Goal: Information Seeking & Learning: Learn about a topic

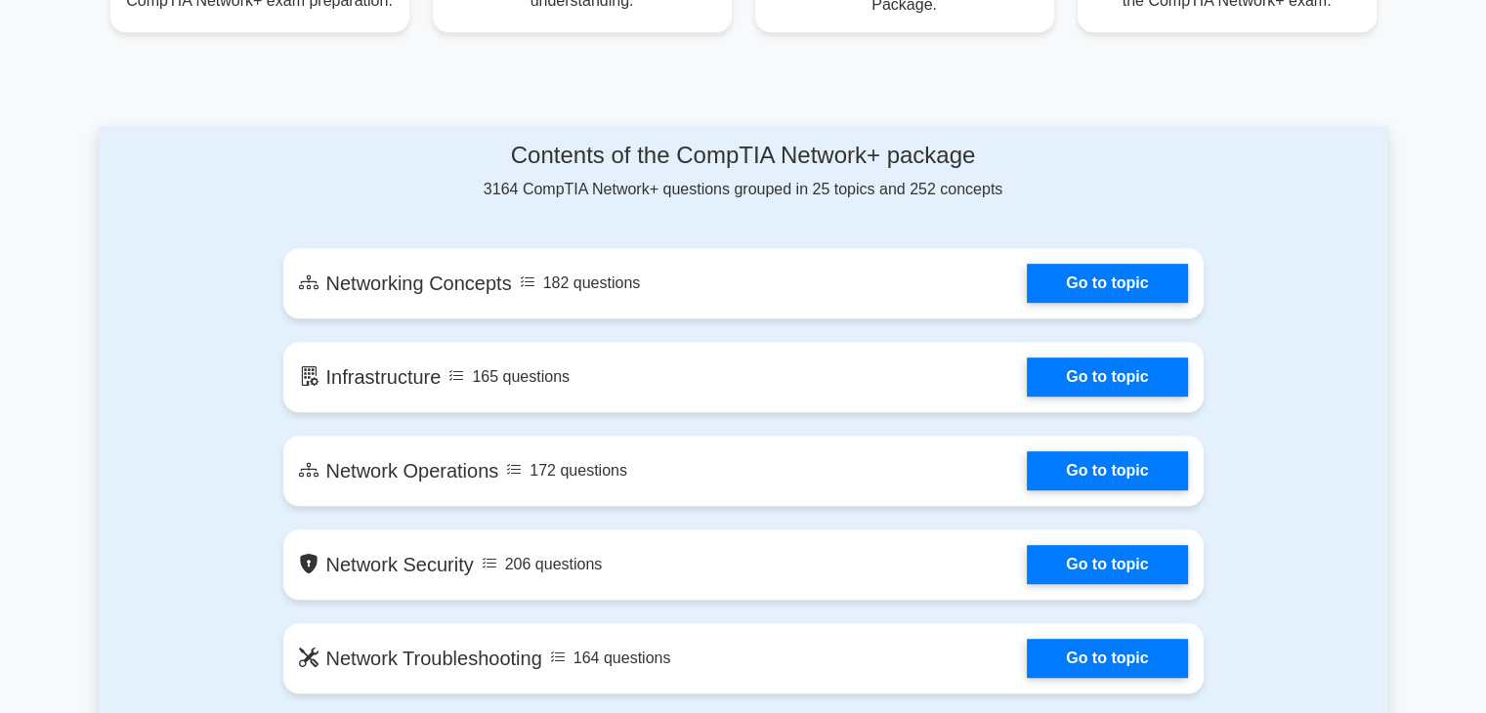
scroll to position [918, 0]
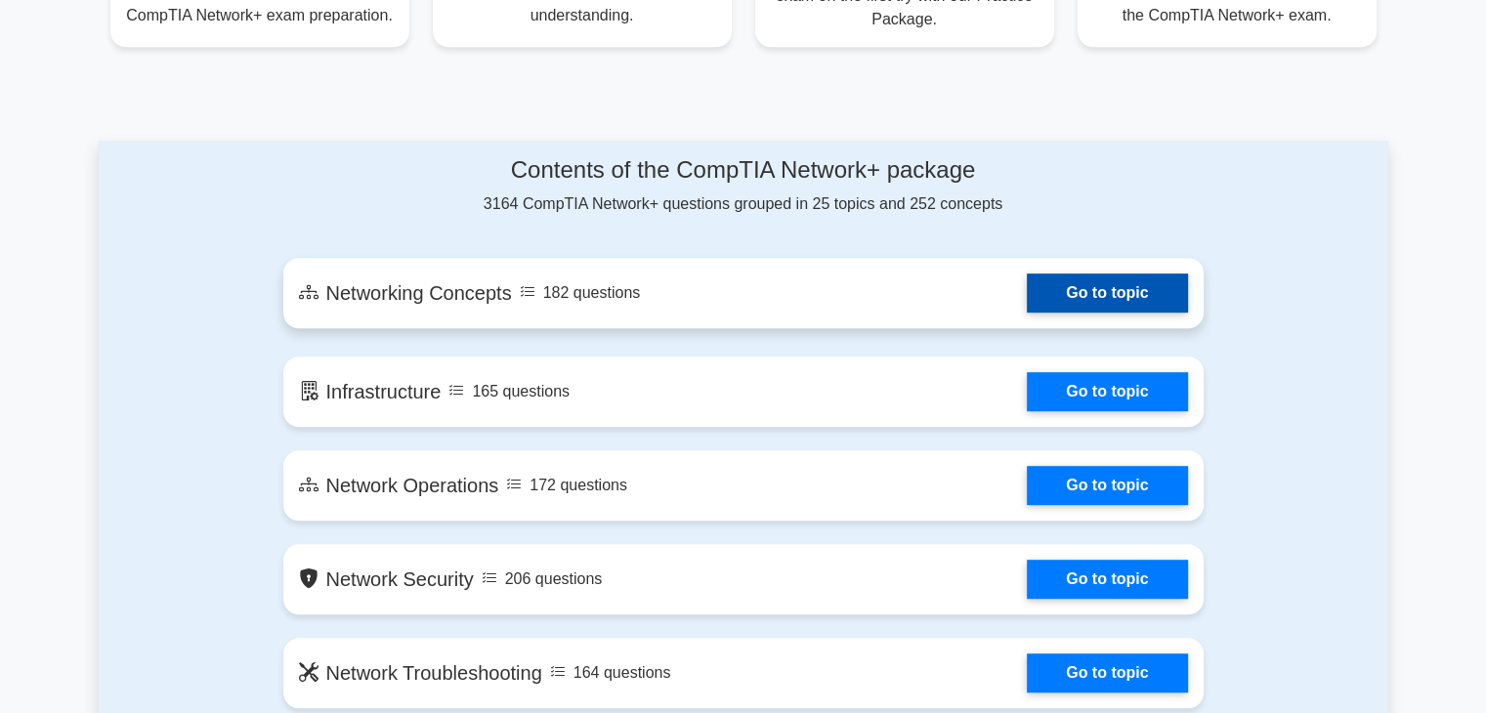
click at [1104, 286] on link "Go to topic" at bounding box center [1107, 292] width 160 height 39
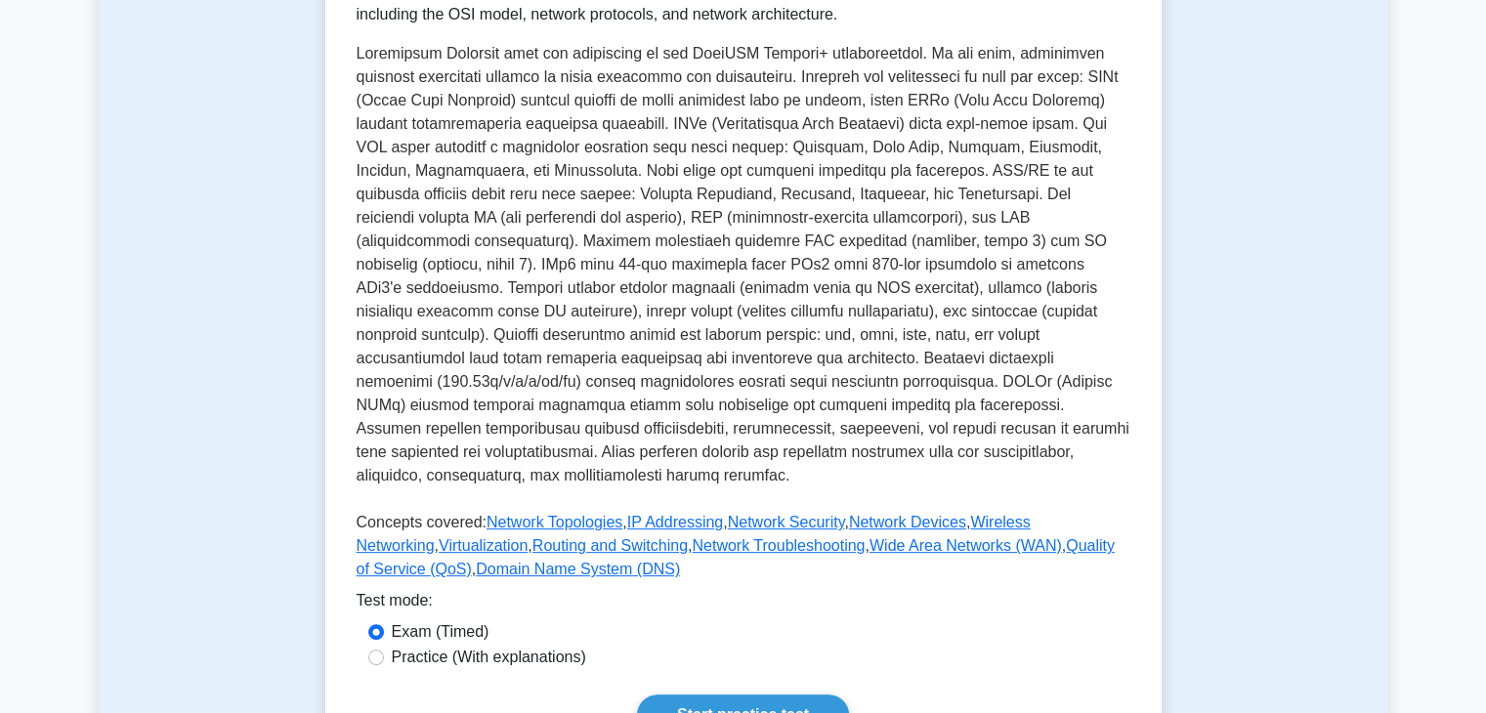
scroll to position [781, 0]
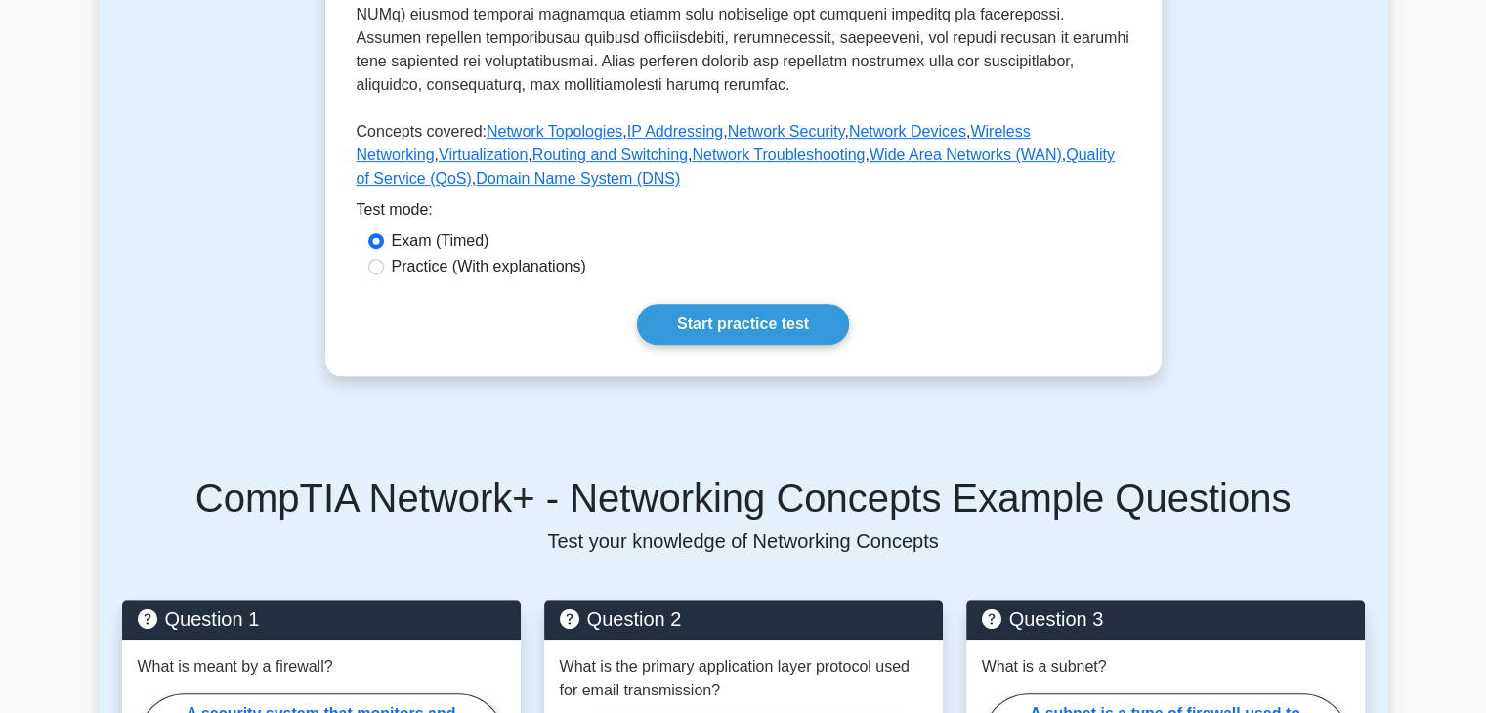
click at [459, 255] on label "Practice (With explanations)" at bounding box center [489, 266] width 194 height 23
click at [384, 259] on input "Practice (With explanations)" at bounding box center [376, 267] width 16 height 16
radio input "true"
click at [742, 304] on link "Start practice test" at bounding box center [743, 324] width 212 height 41
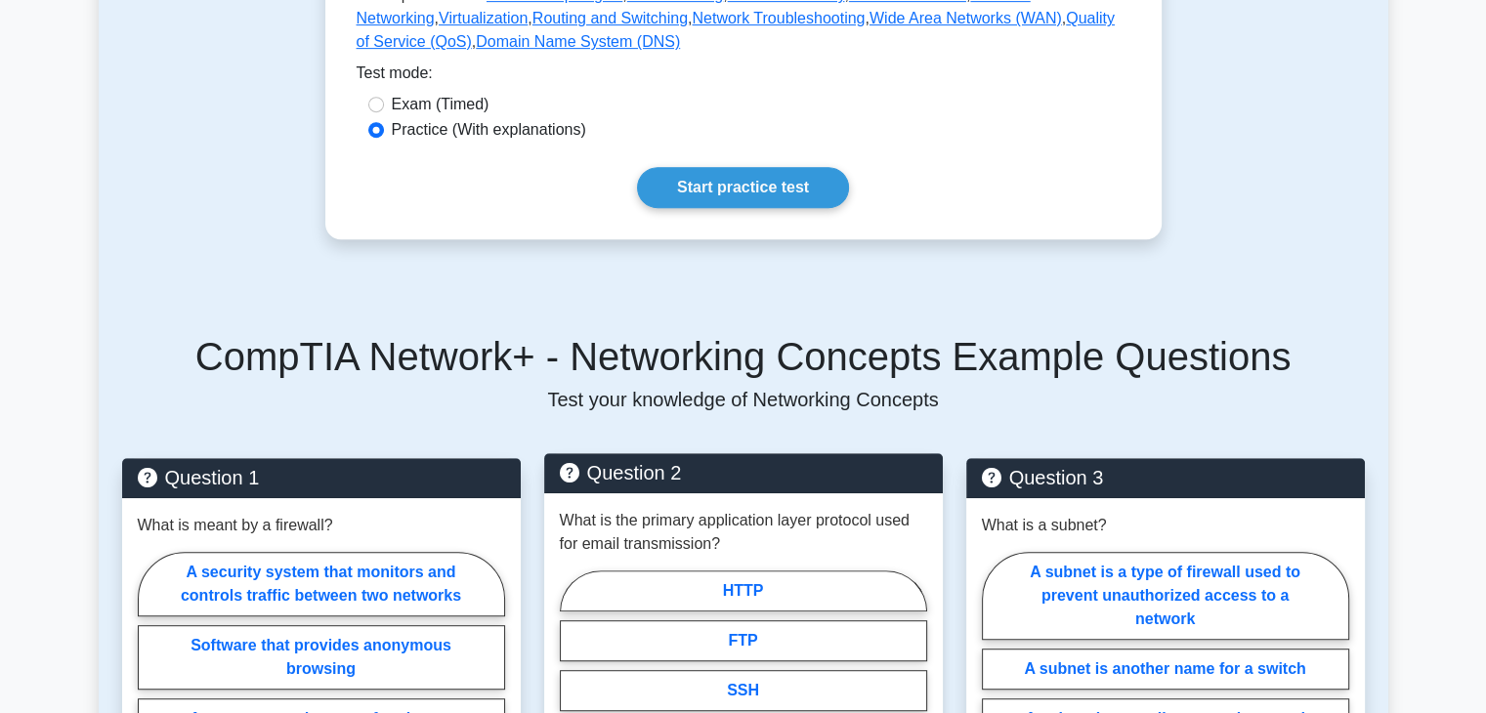
scroll to position [1074, 0]
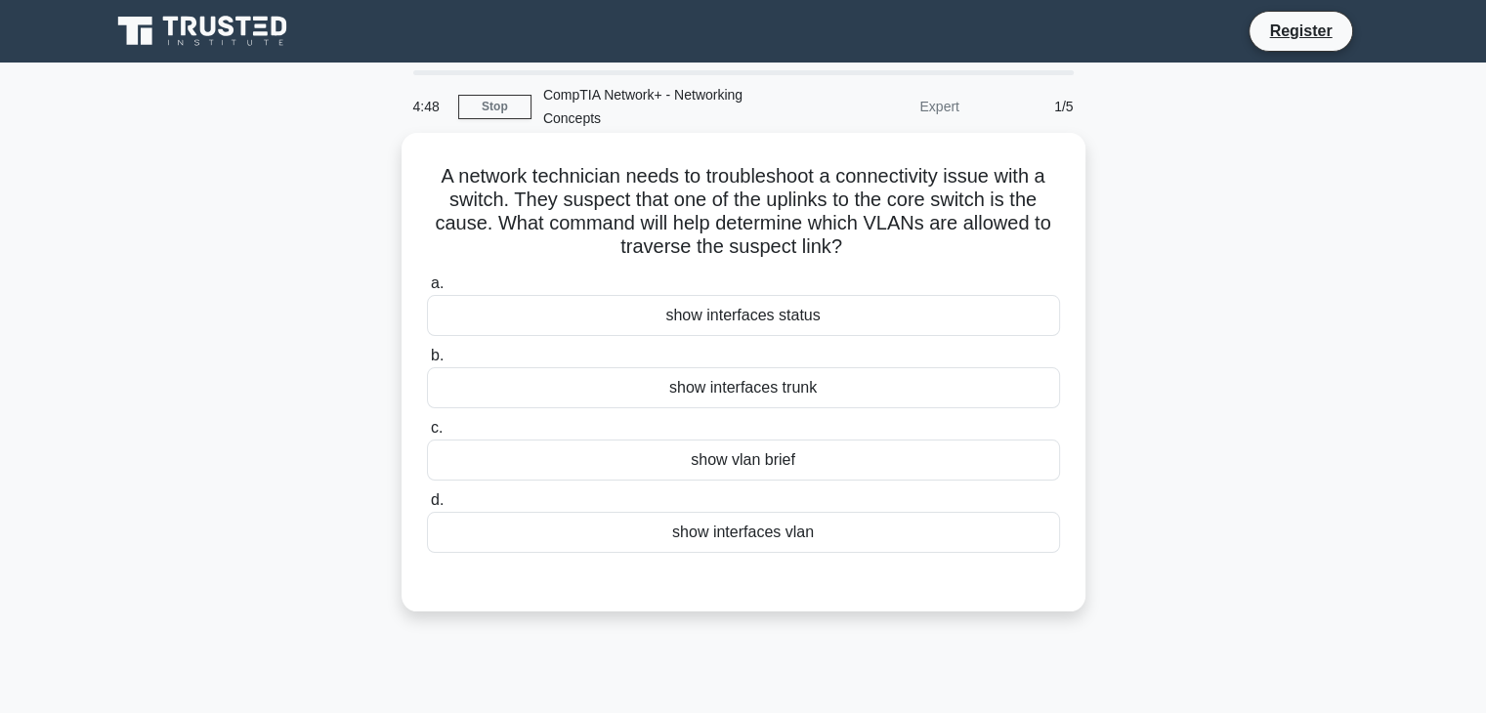
click at [750, 313] on div "show interfaces status" at bounding box center [743, 315] width 633 height 41
click at [427, 290] on input "a. show interfaces status" at bounding box center [427, 283] width 0 height 13
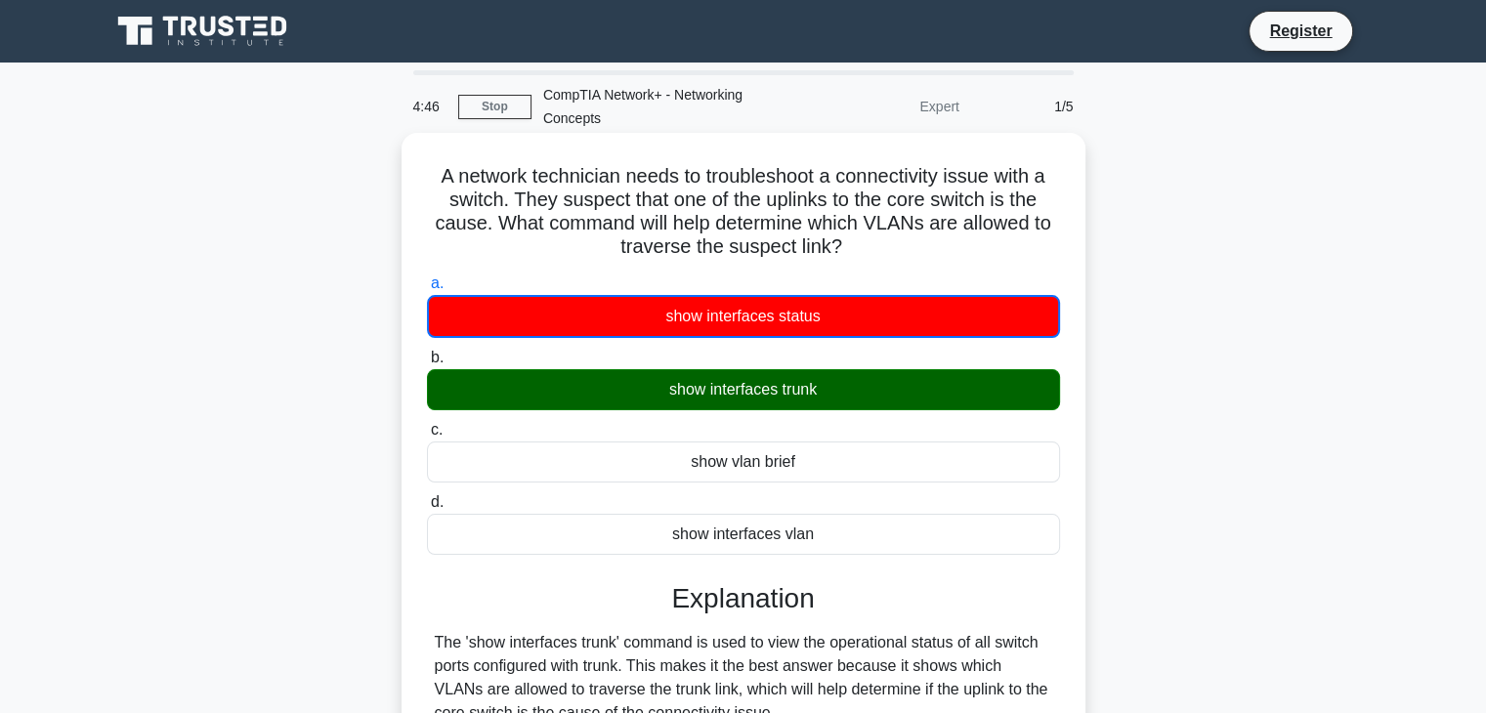
click at [837, 388] on div "show interfaces trunk" at bounding box center [743, 389] width 633 height 41
click at [427, 364] on input "b. show interfaces trunk" at bounding box center [427, 358] width 0 height 13
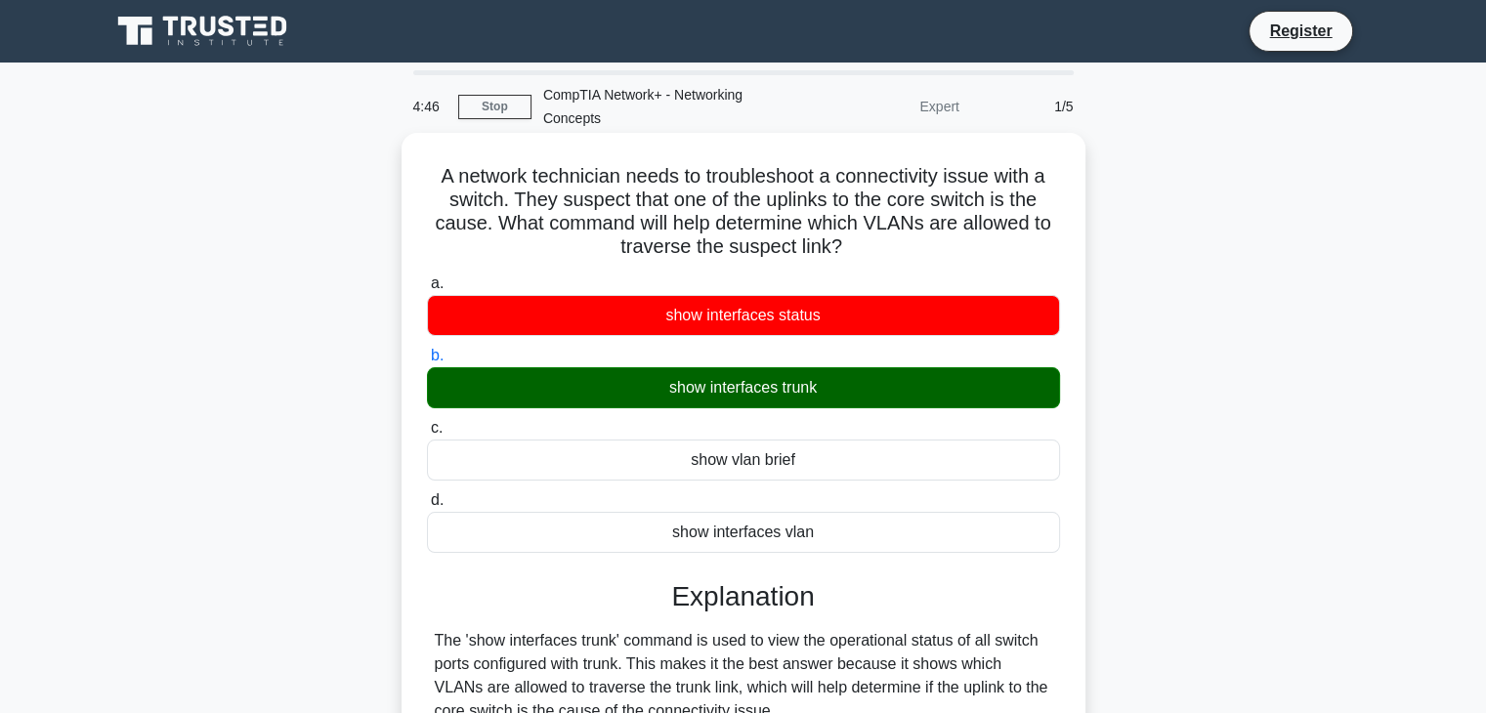
scroll to position [391, 0]
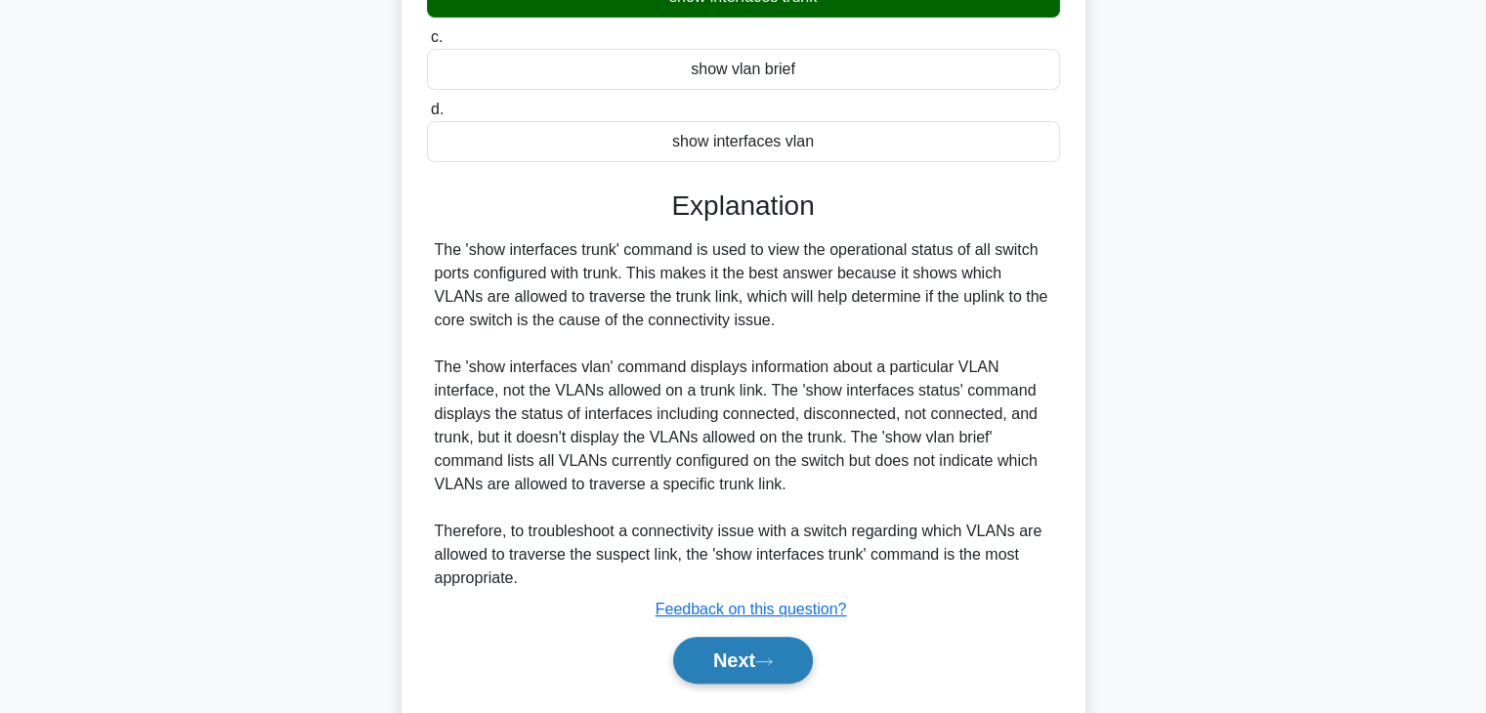
click at [756, 652] on button "Next" at bounding box center [743, 660] width 140 height 47
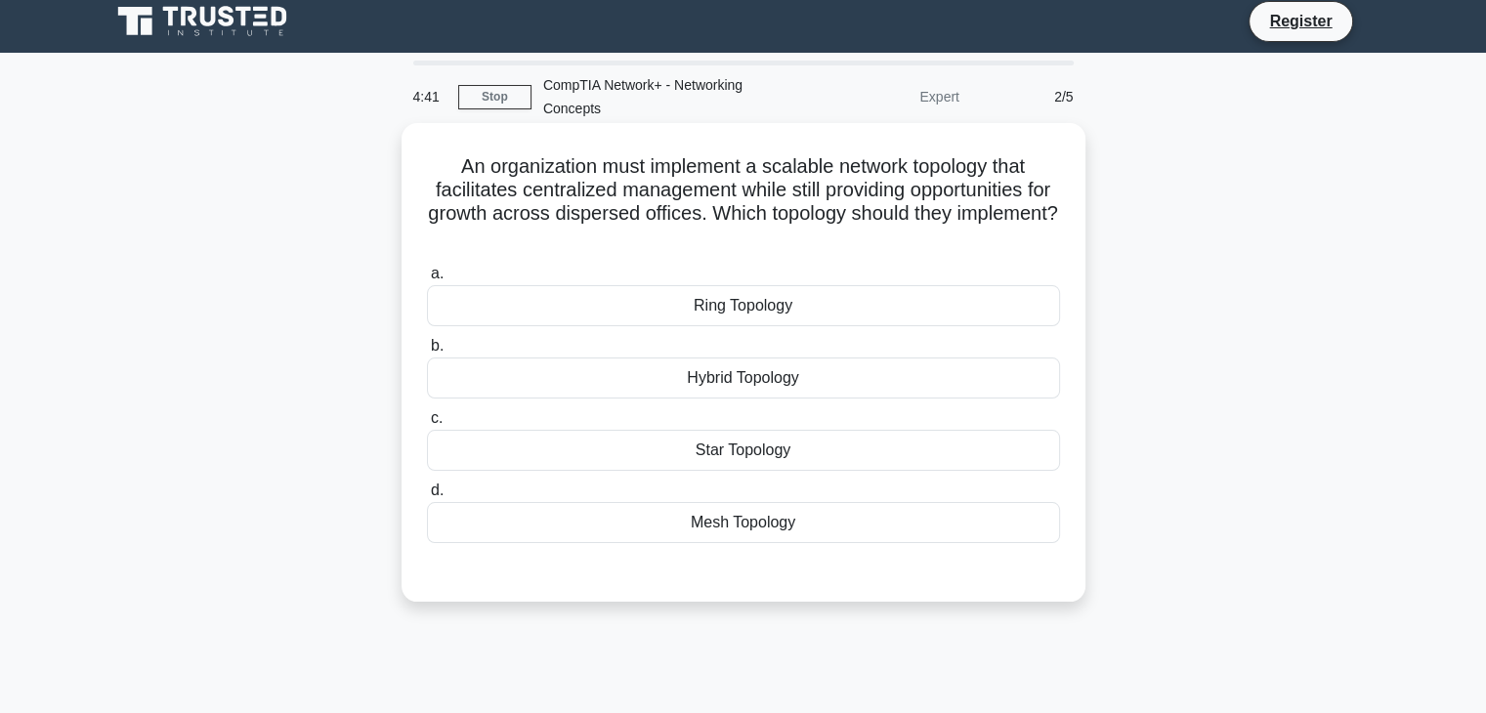
scroll to position [0, 0]
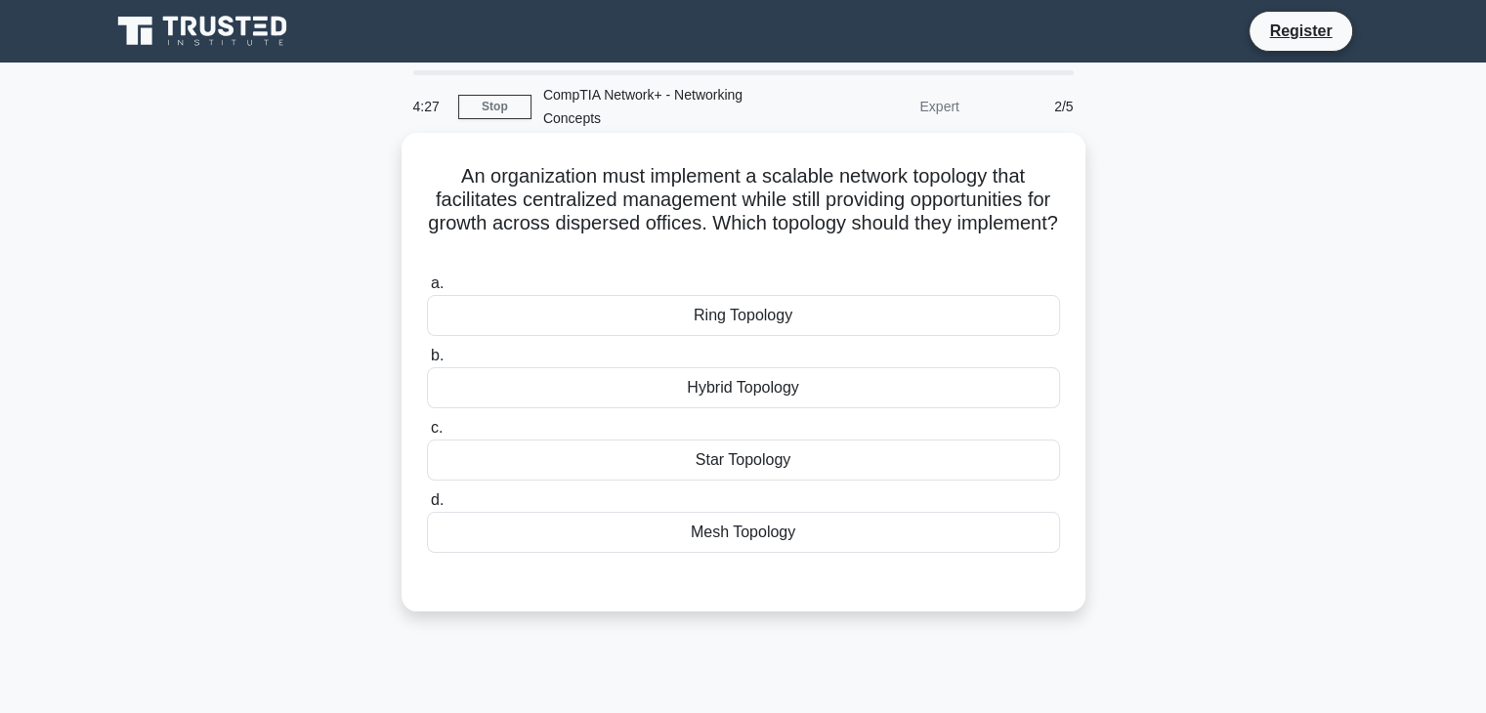
click at [746, 386] on div "Hybrid Topology" at bounding box center [743, 387] width 633 height 41
click at [427, 362] on input "b. Hybrid Topology" at bounding box center [427, 356] width 0 height 13
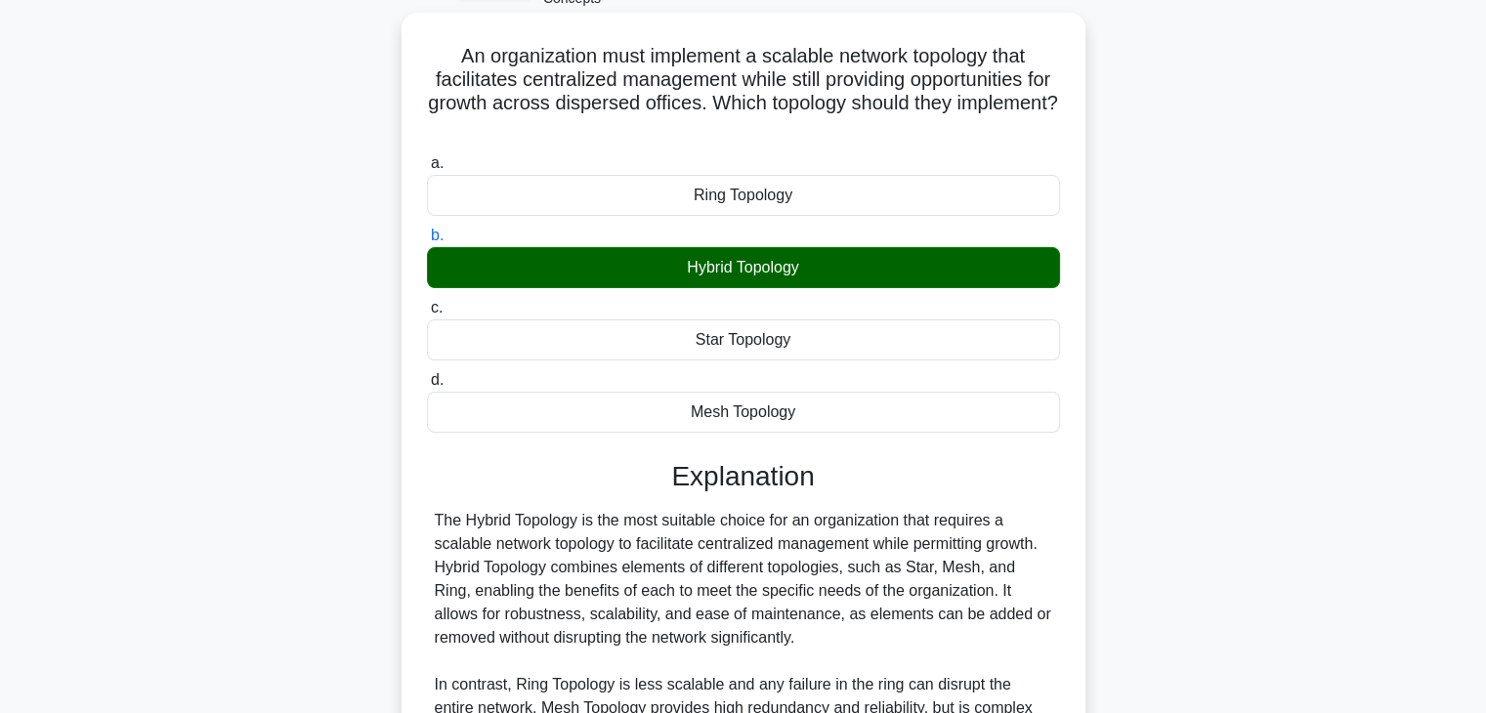
scroll to position [391, 0]
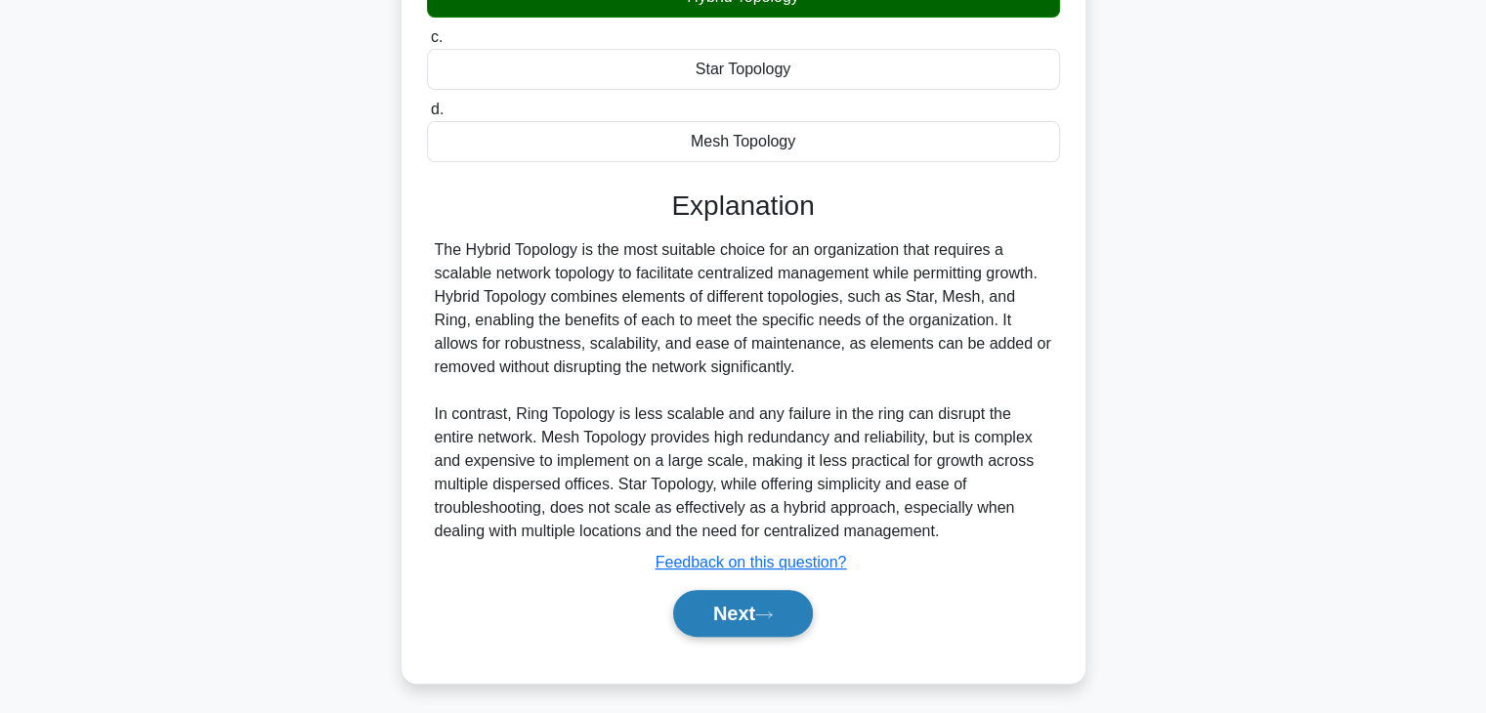
click at [810, 606] on button "Next" at bounding box center [743, 613] width 140 height 47
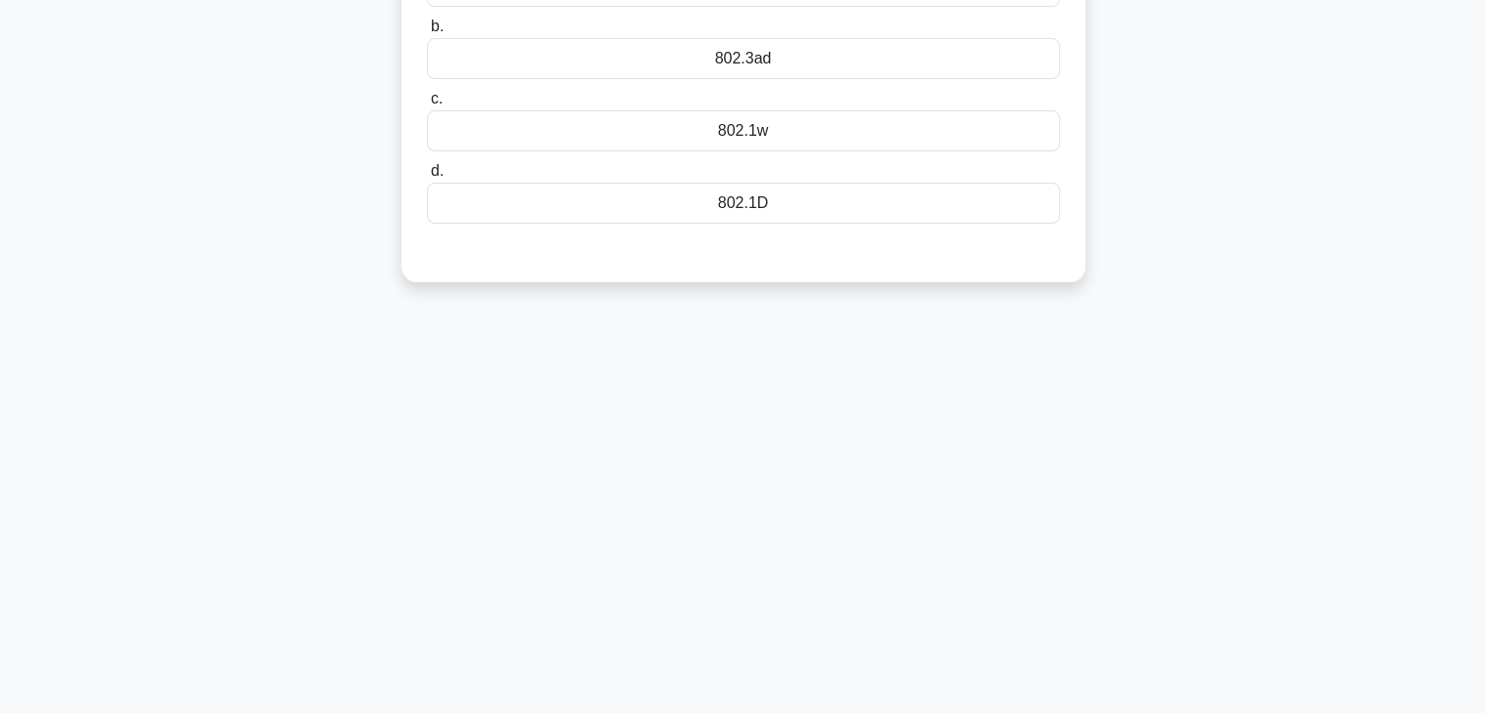
scroll to position [50, 0]
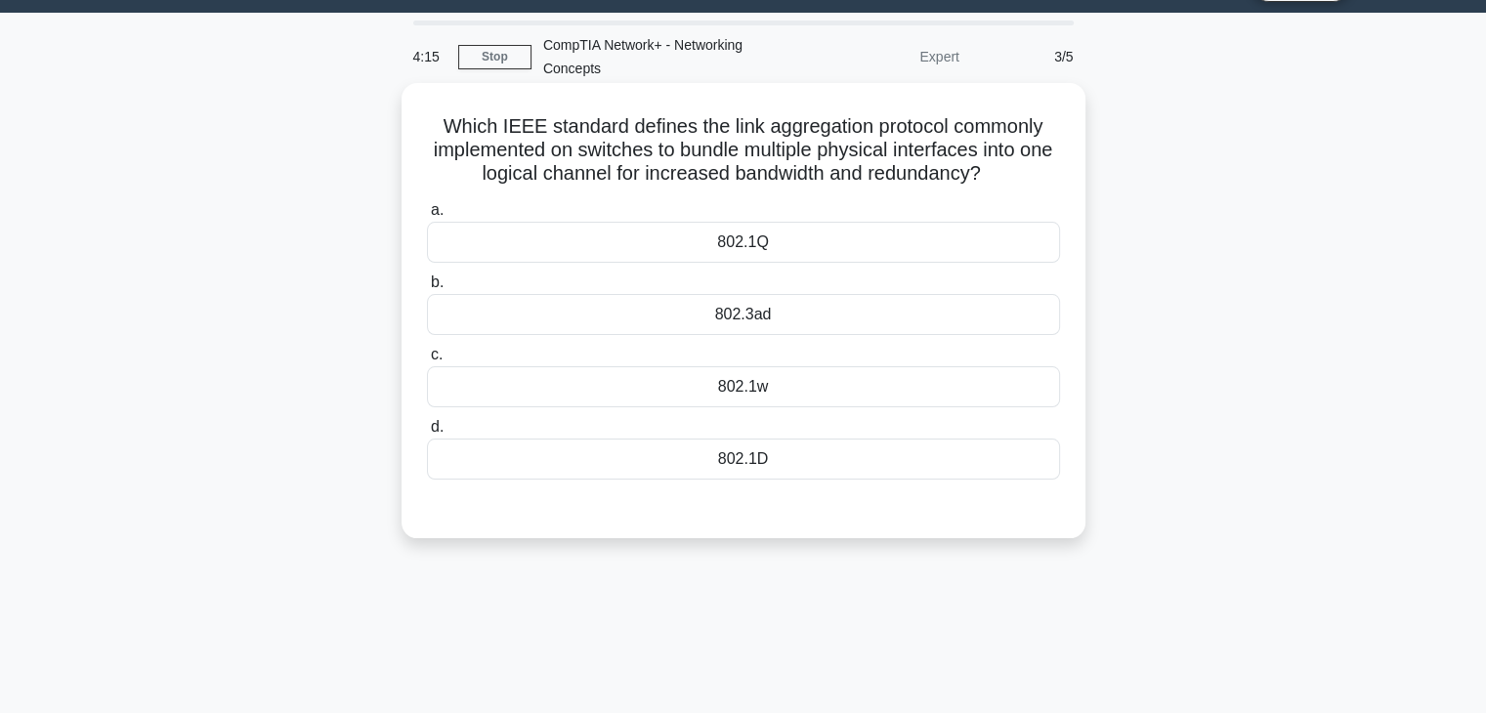
click at [766, 377] on div "802.1w" at bounding box center [743, 386] width 633 height 41
click at [427, 361] on input "c. 802.1w" at bounding box center [427, 355] width 0 height 13
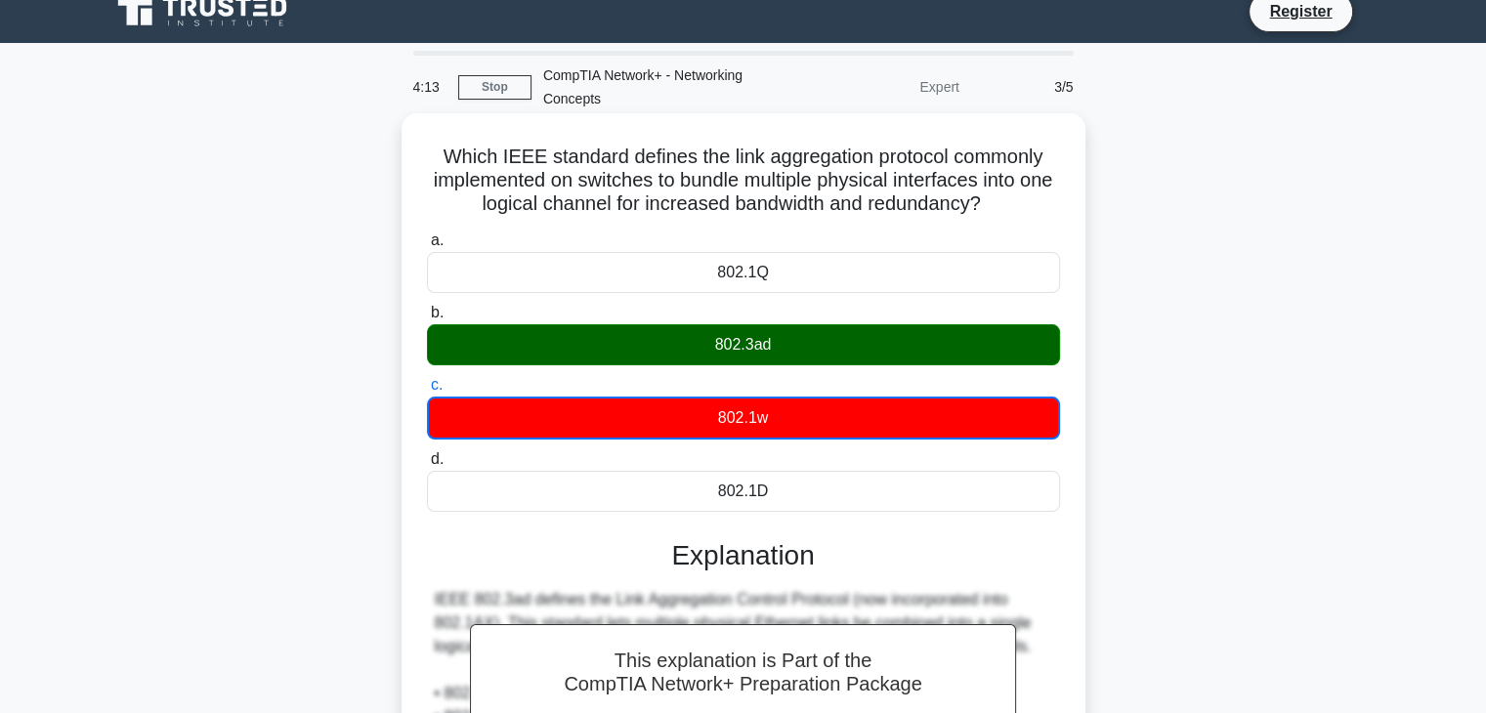
scroll to position [0, 0]
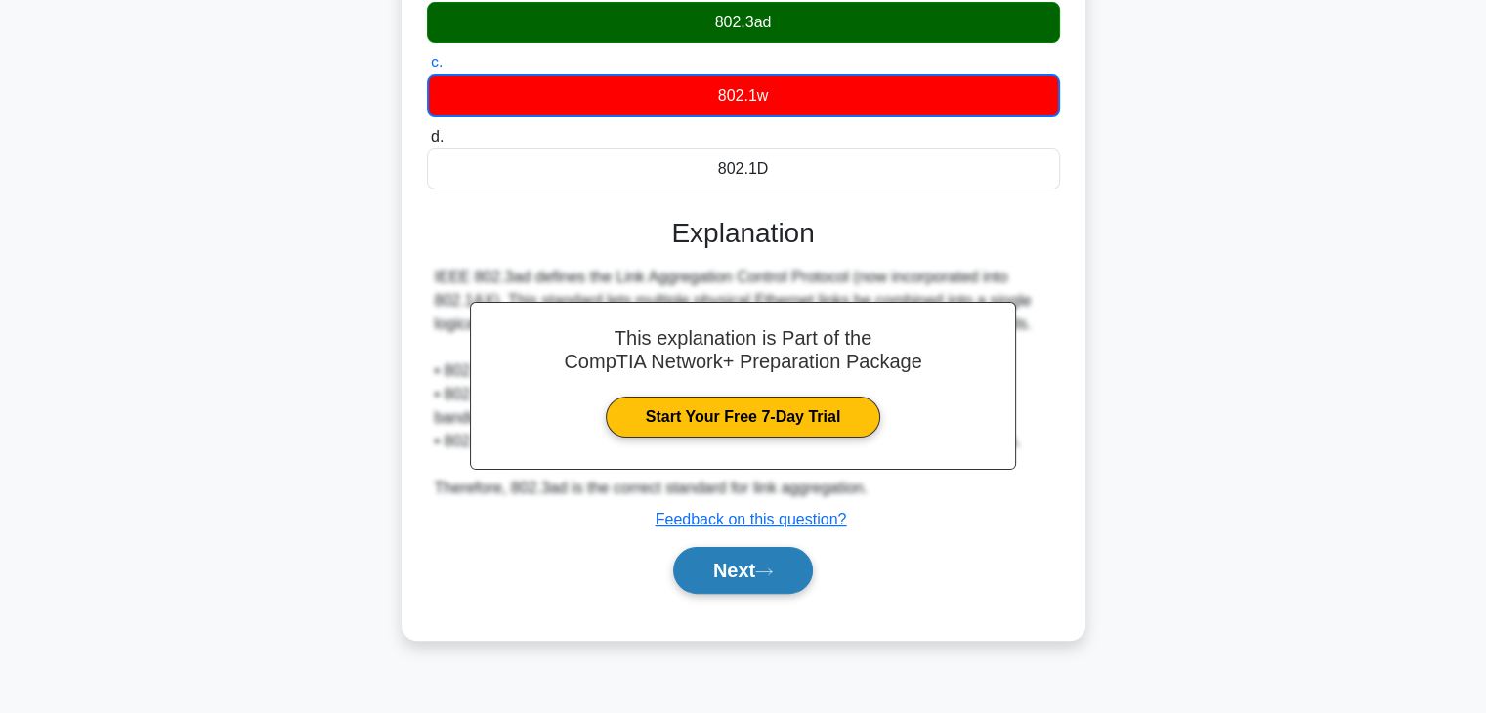
click at [742, 560] on button "Next" at bounding box center [743, 570] width 140 height 47
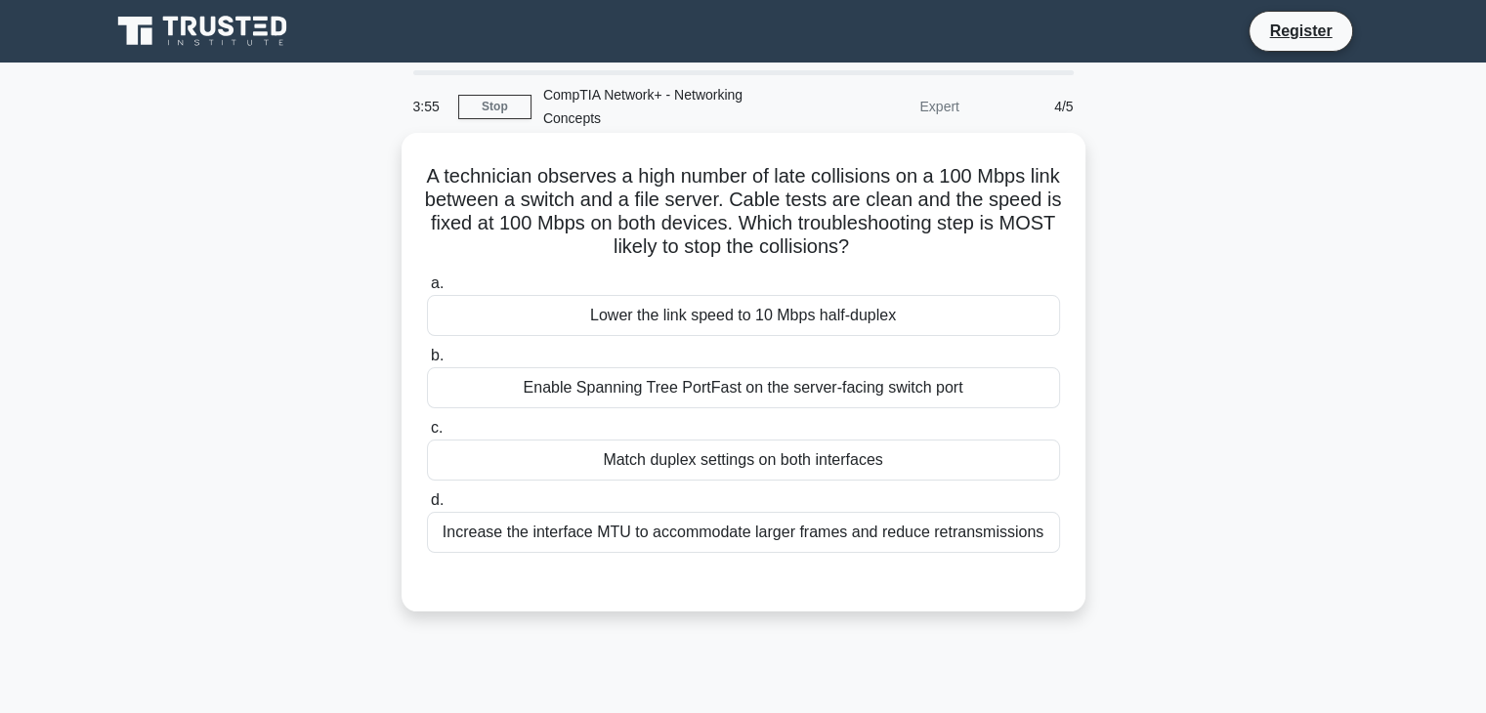
click at [832, 391] on div "Enable Spanning Tree PortFast on the server-facing switch port" at bounding box center [743, 387] width 633 height 41
click at [427, 362] on input "b. Enable Spanning Tree PortFast on the server-facing switch port" at bounding box center [427, 356] width 0 height 13
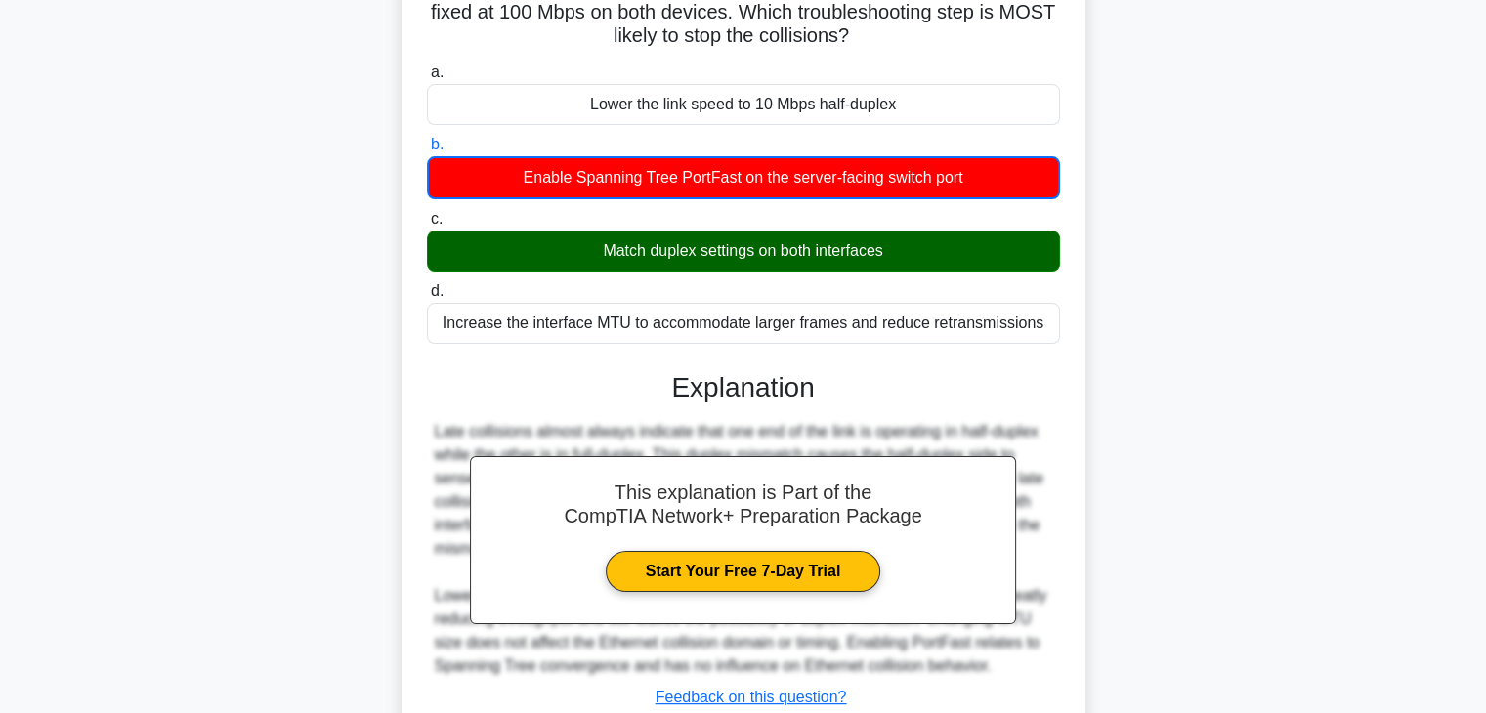
scroll to position [352, 0]
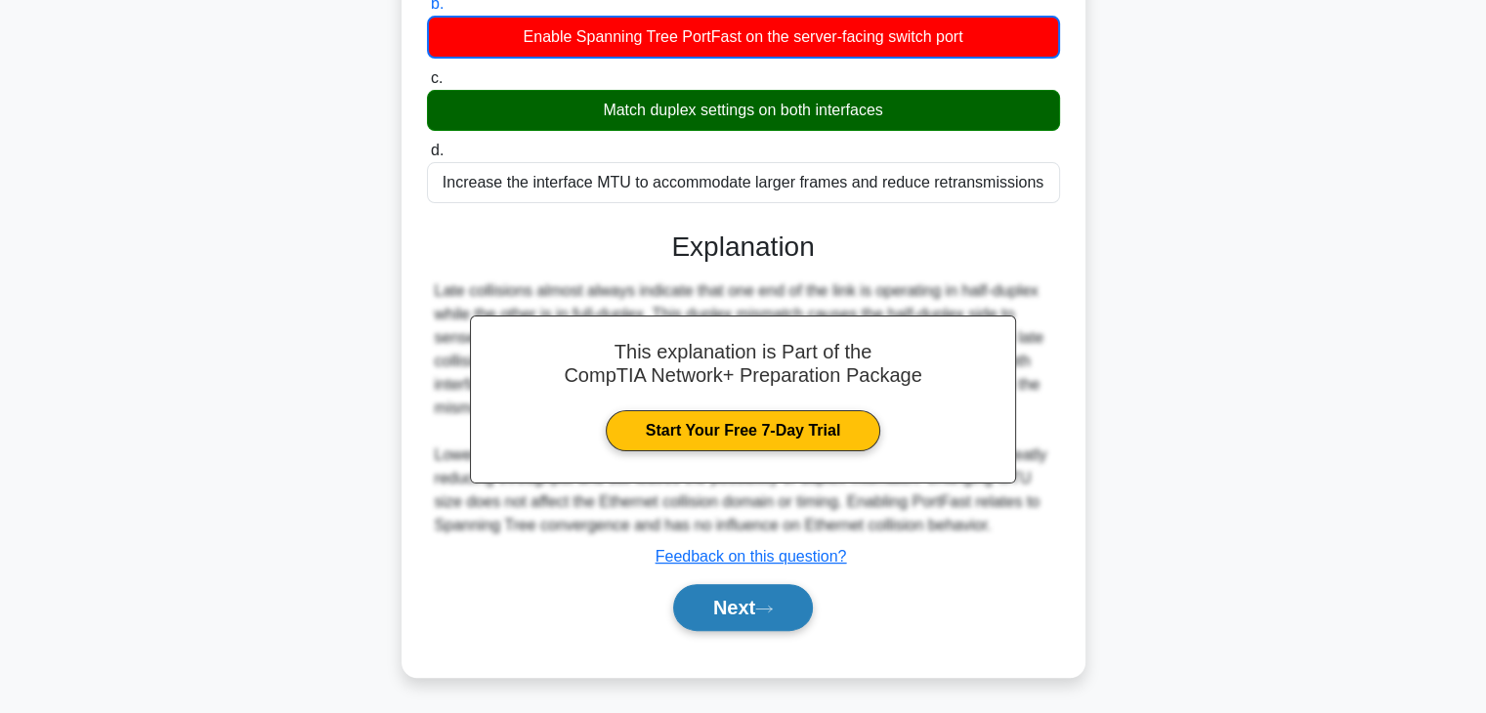
click at [692, 610] on button "Next" at bounding box center [743, 607] width 140 height 47
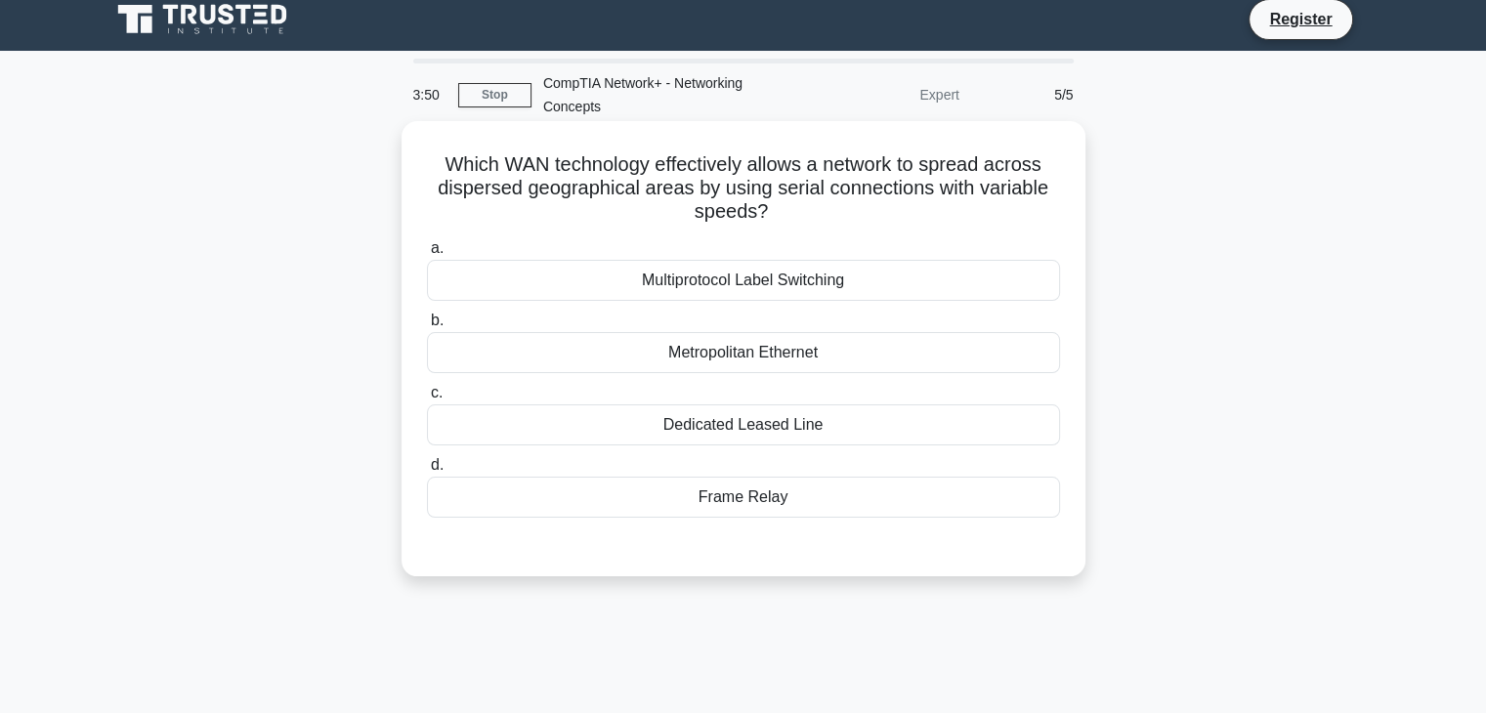
scroll to position [0, 0]
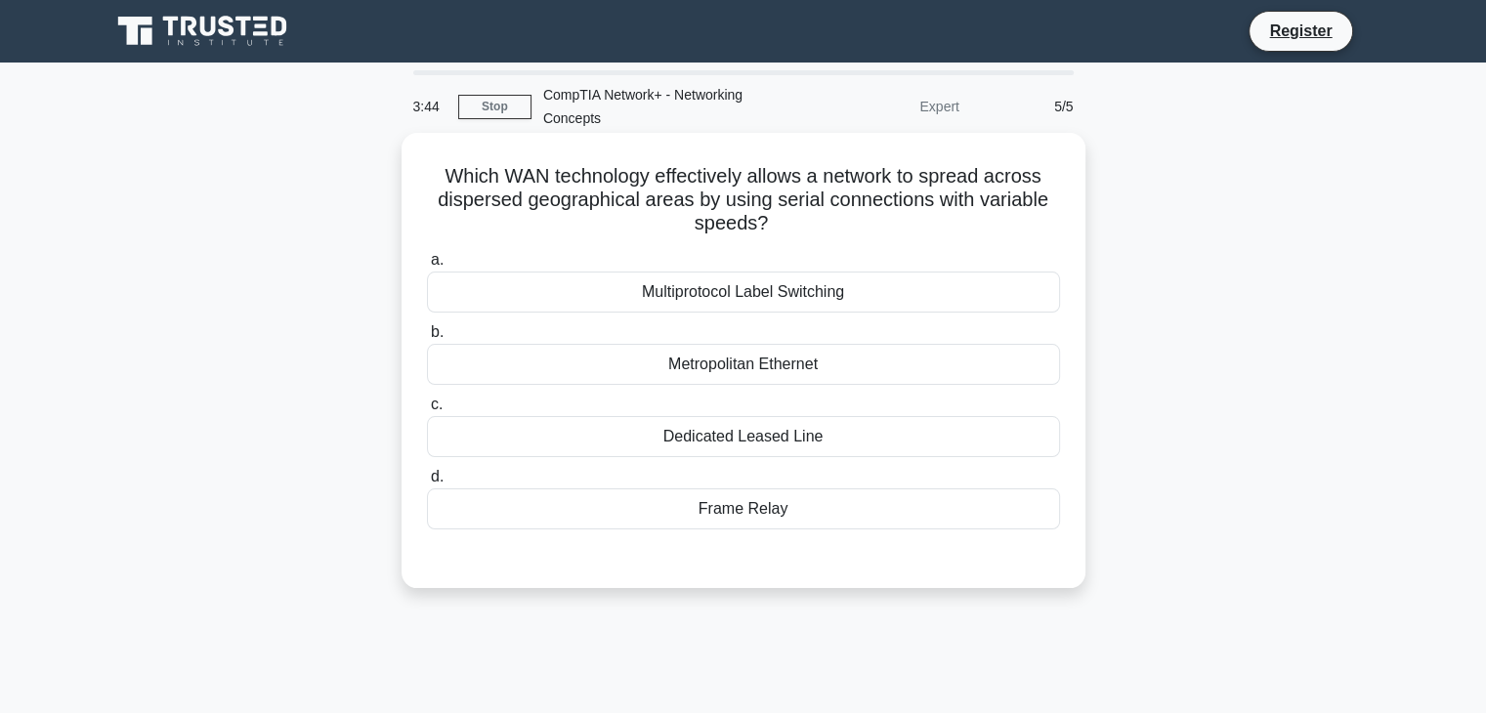
click at [754, 305] on div "Multiprotocol Label Switching" at bounding box center [743, 292] width 633 height 41
click at [427, 267] on input "a. Multiprotocol Label Switching" at bounding box center [427, 260] width 0 height 13
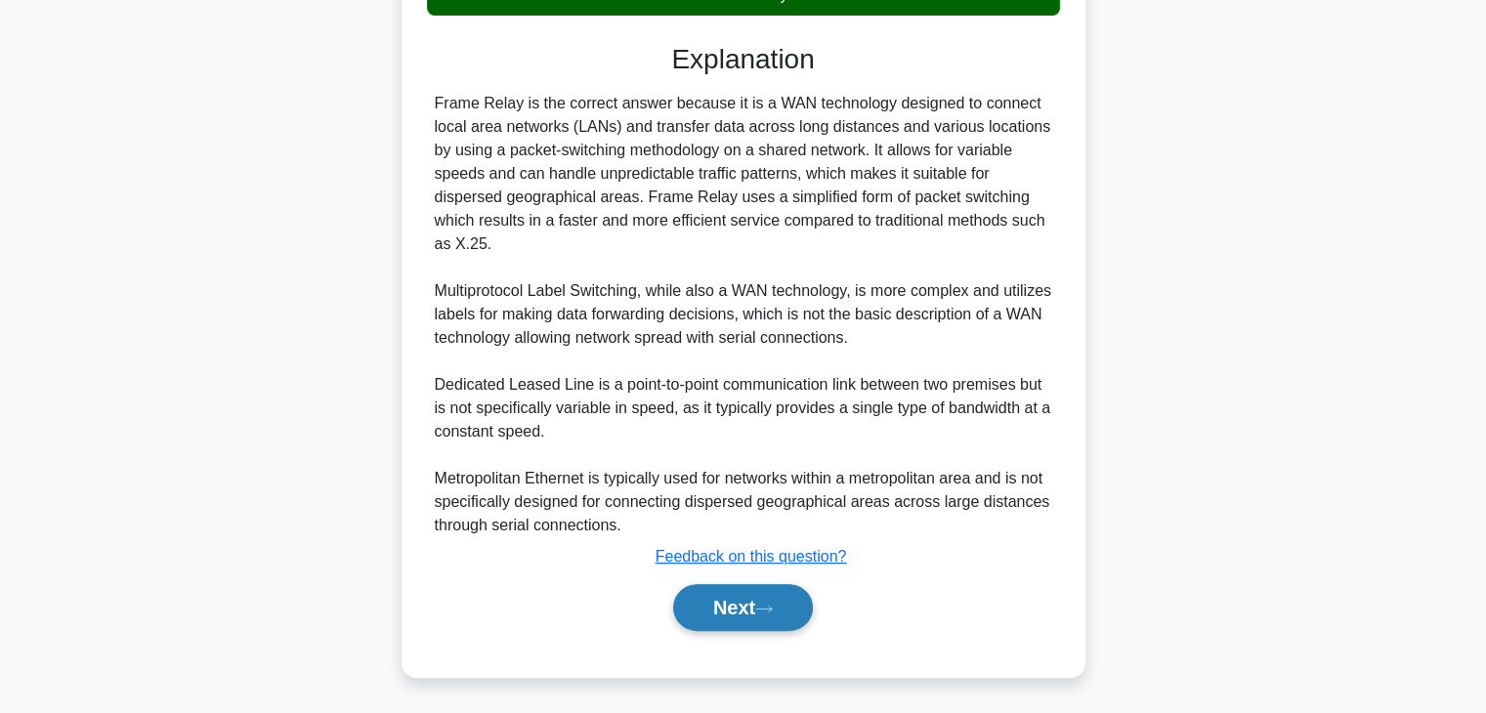
drag, startPoint x: 752, startPoint y: 621, endPoint x: 755, endPoint y: 607, distance: 14.9
click at [752, 620] on button "Next" at bounding box center [743, 607] width 140 height 47
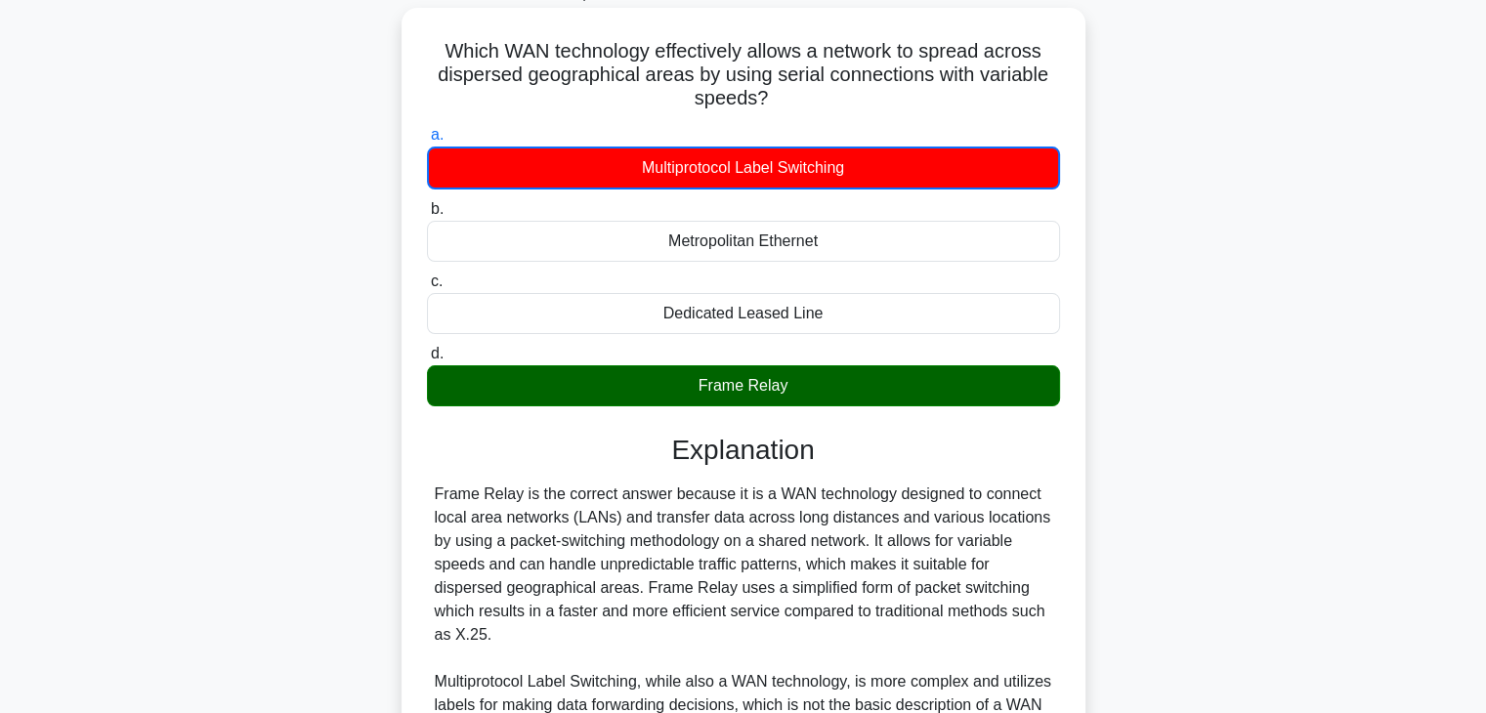
scroll to position [51, 0]
